Goal: Navigation & Orientation: Understand site structure

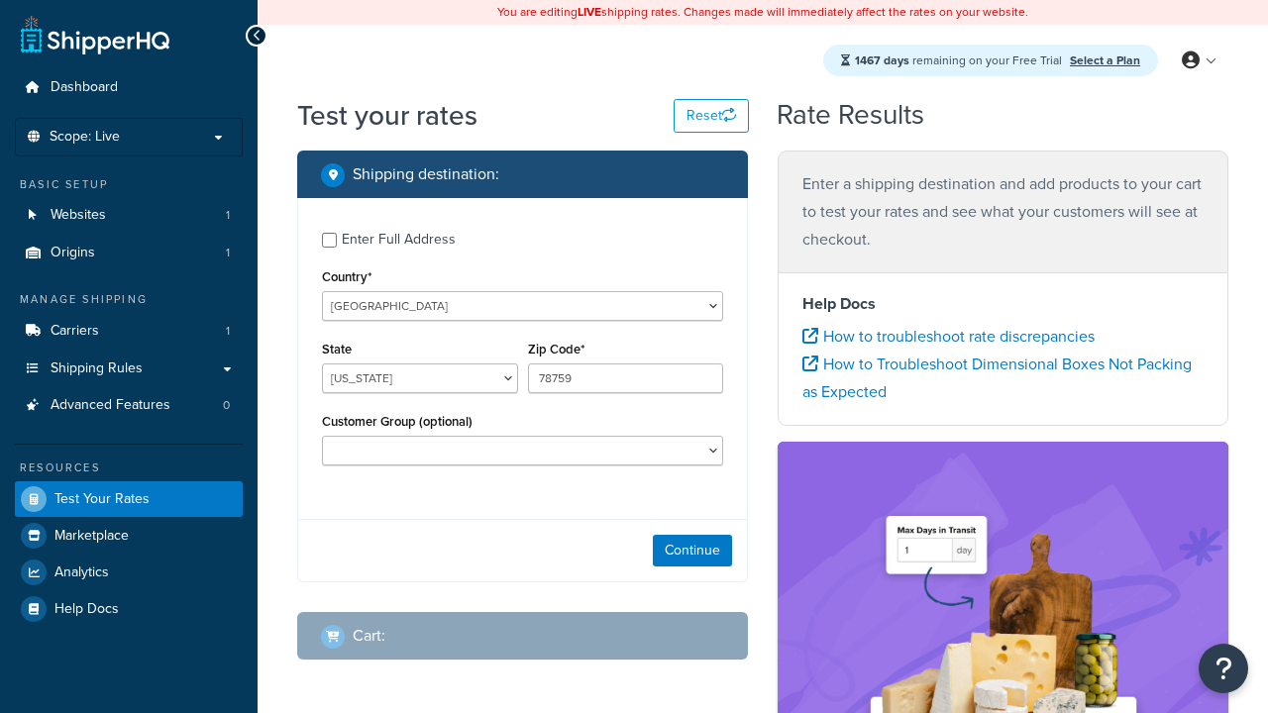
select select "TX"
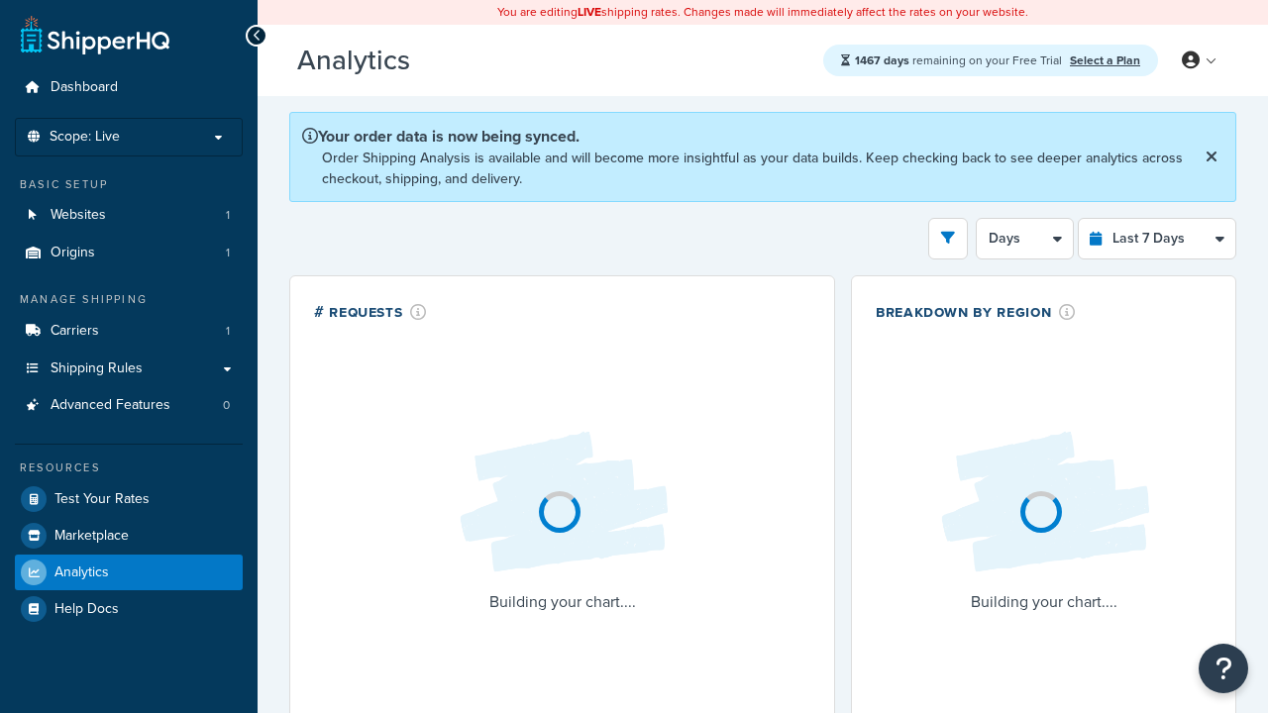
select select "last_7_days"
click at [257, 36] on icon at bounding box center [257, 36] width 9 height 14
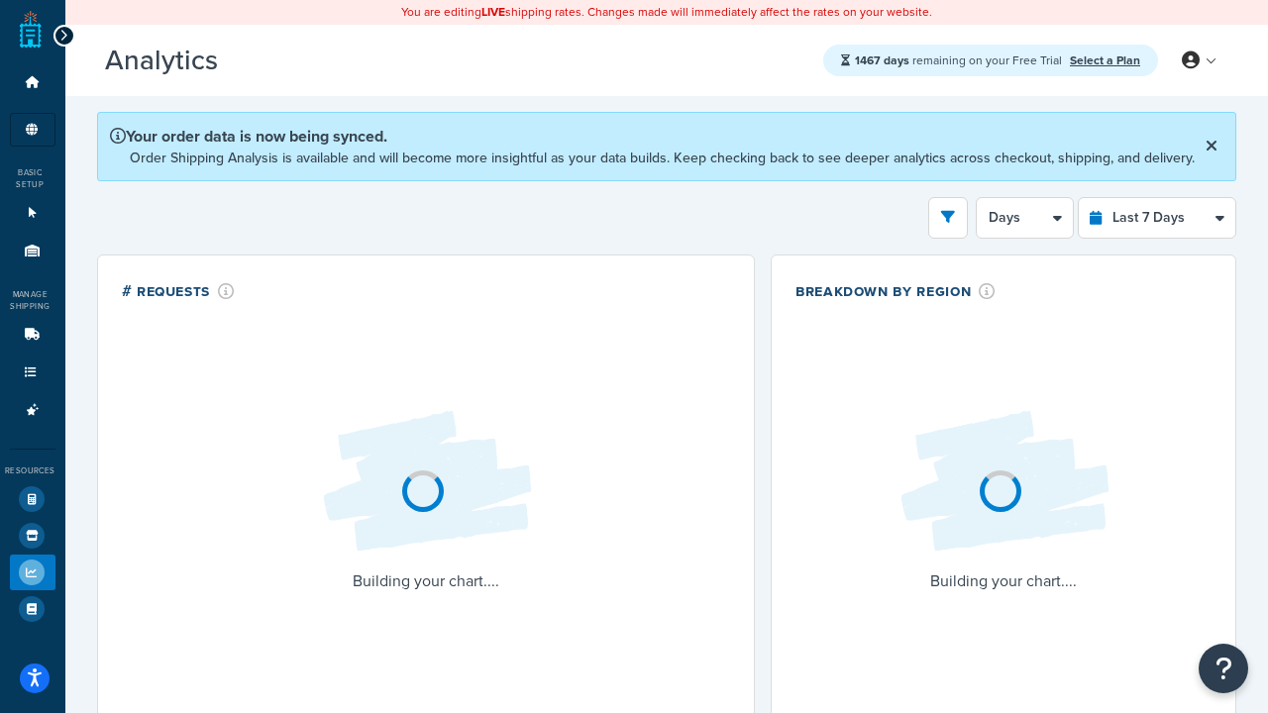
click at [63, 36] on icon at bounding box center [63, 36] width 9 height 14
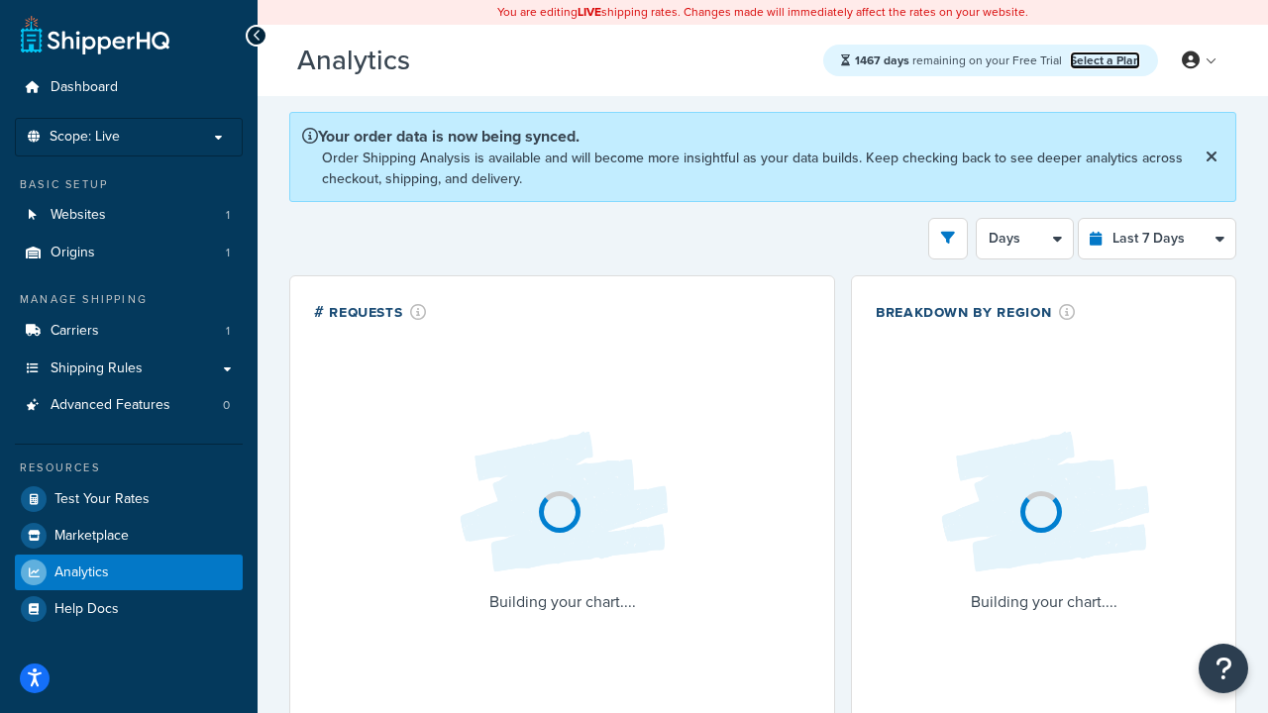
click at [1104, 59] on link "Select a Plan" at bounding box center [1105, 61] width 70 height 18
